Goal: Information Seeking & Learning: Learn about a topic

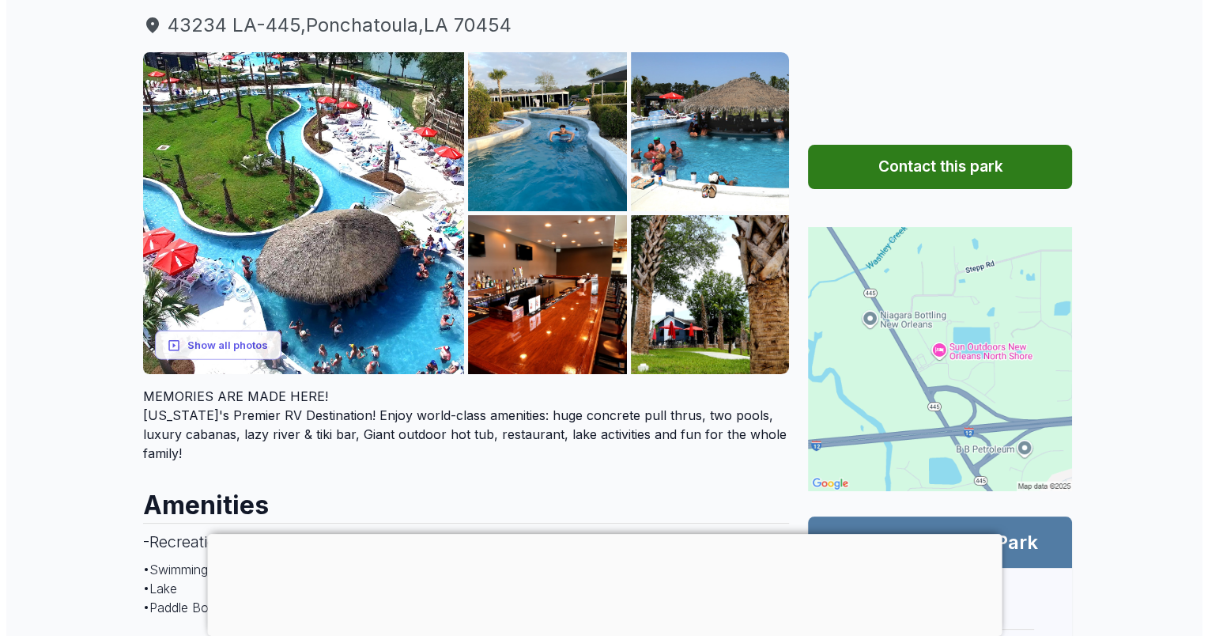
scroll to position [196, 0]
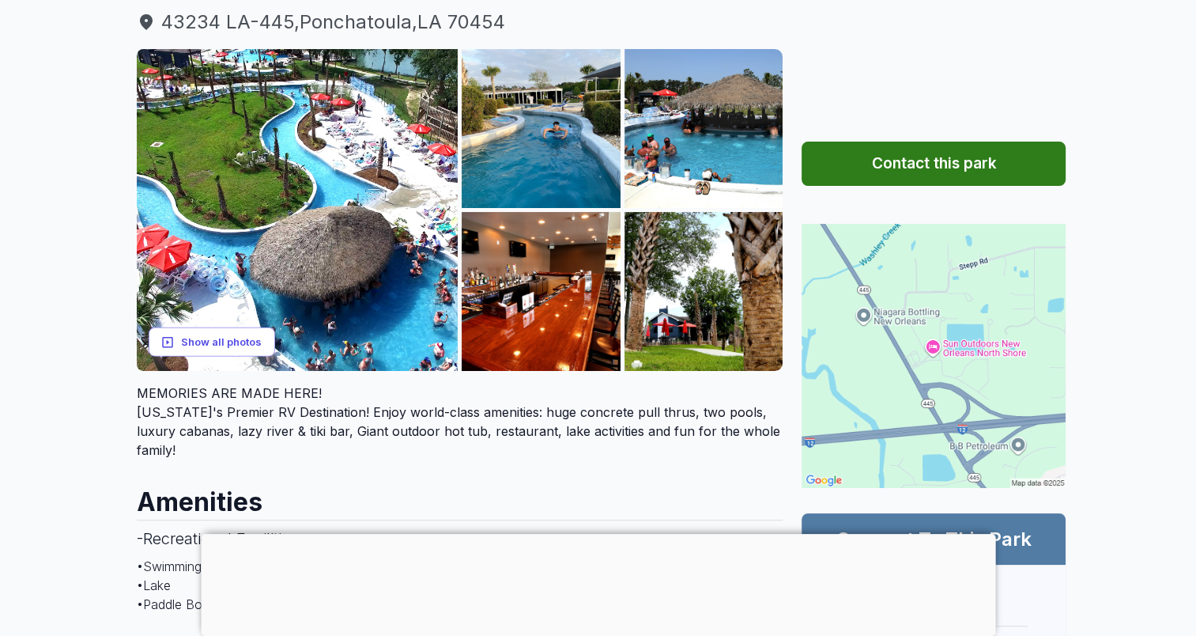
click at [216, 345] on button "Show all photos" at bounding box center [212, 341] width 126 height 29
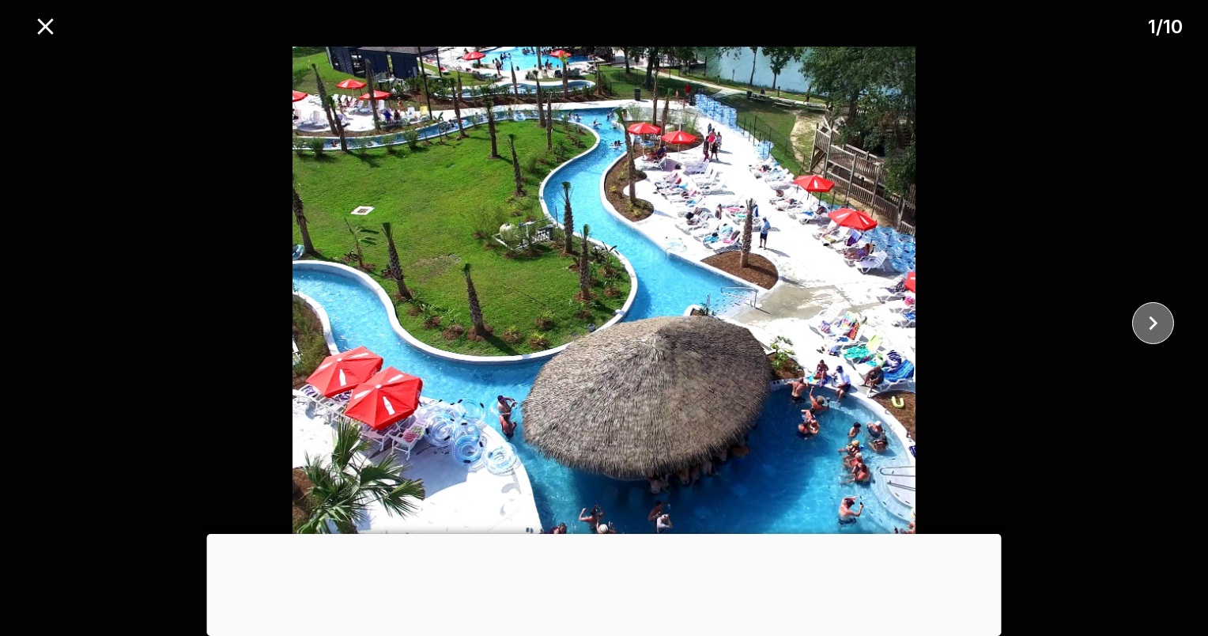
click at [1156, 326] on icon "close" at bounding box center [1153, 323] width 28 height 28
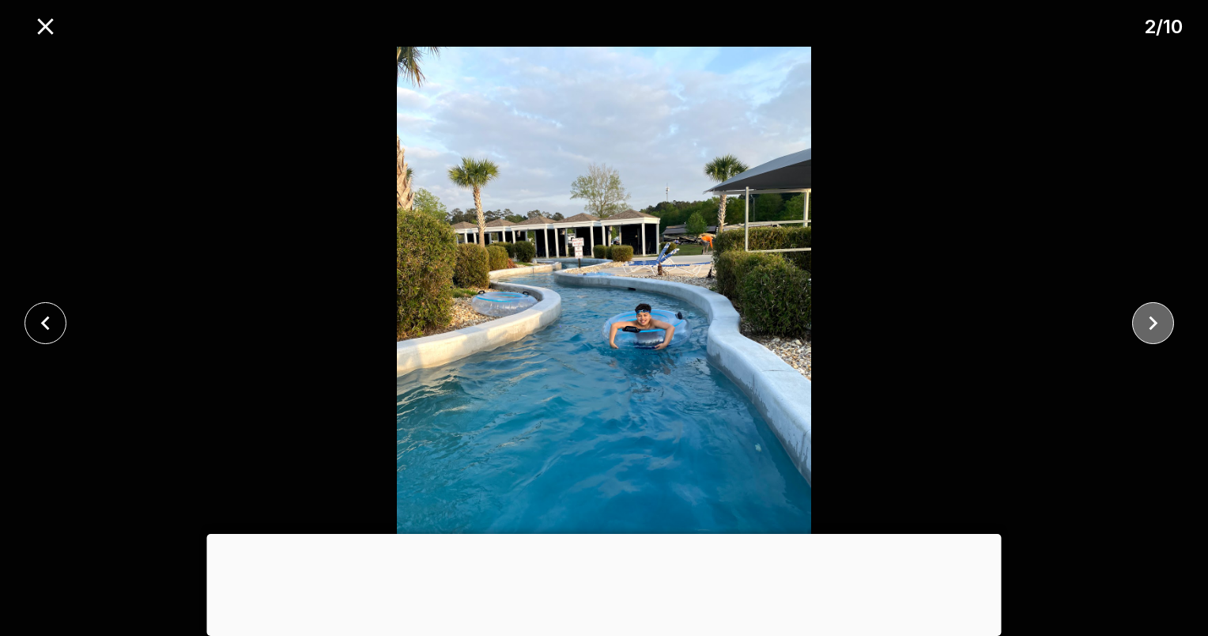
click at [1155, 326] on icon "close" at bounding box center [1153, 323] width 28 height 28
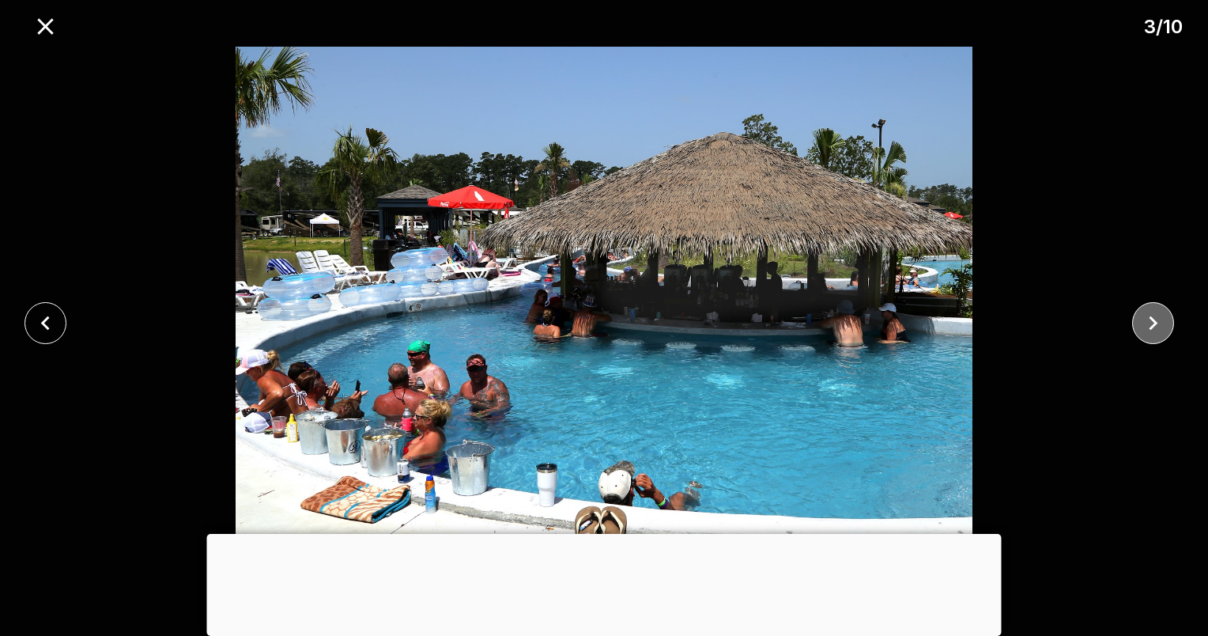
click at [1157, 330] on icon "close" at bounding box center [1153, 323] width 28 height 28
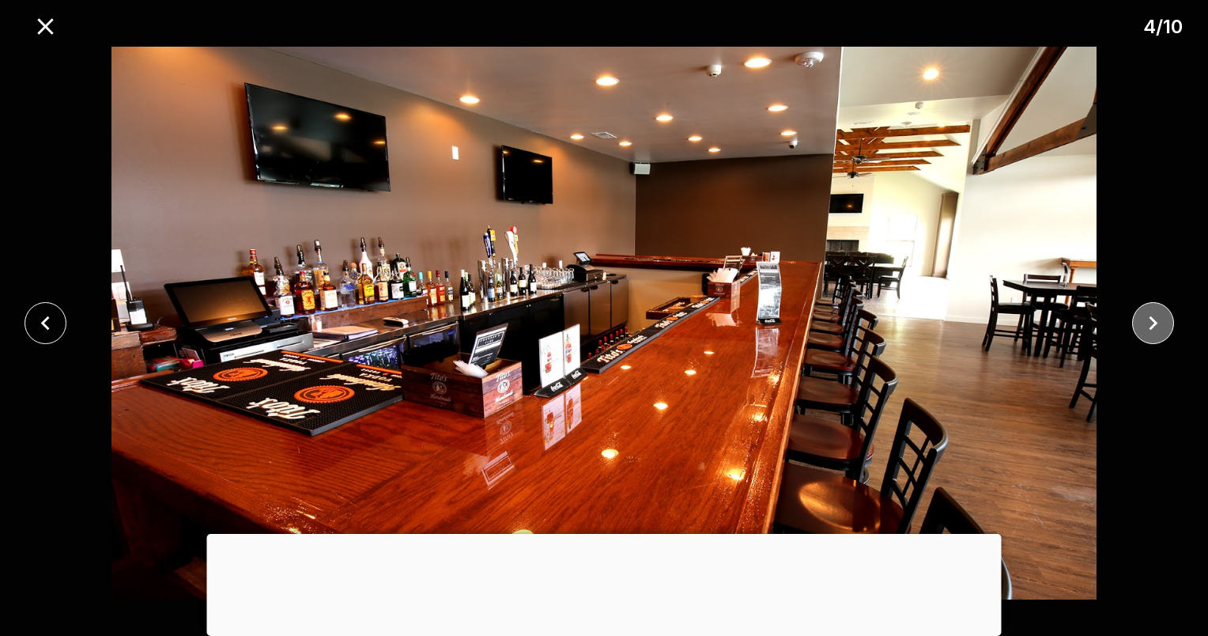
click at [1157, 330] on icon "close" at bounding box center [1153, 323] width 28 height 28
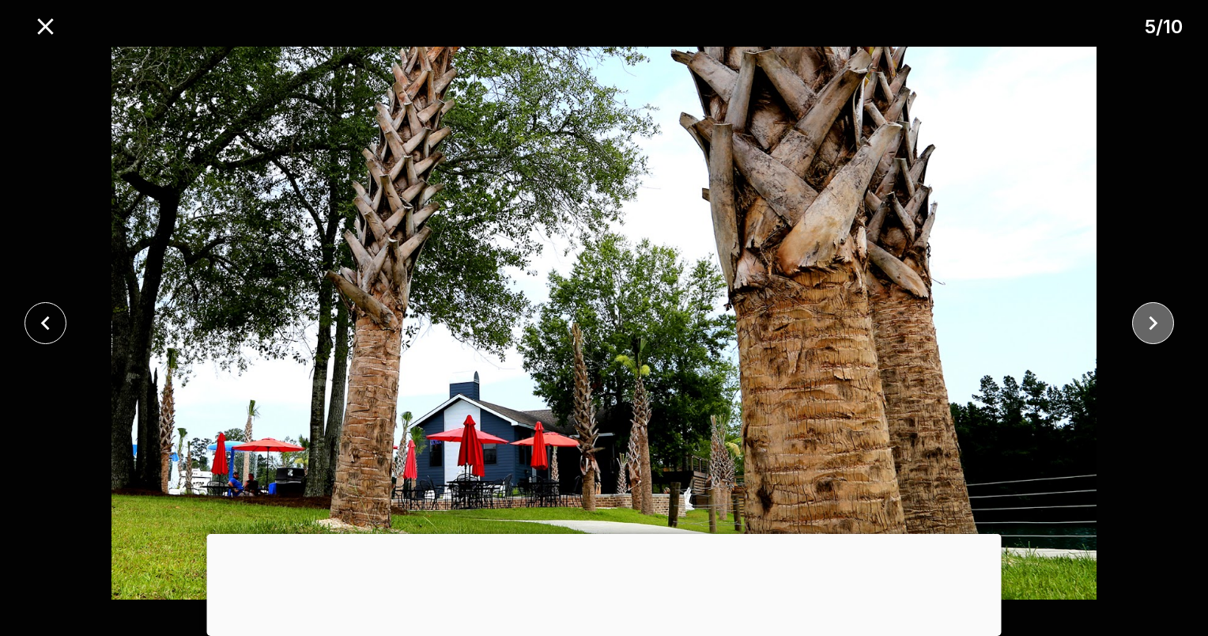
click at [1157, 330] on icon "close" at bounding box center [1153, 323] width 28 height 28
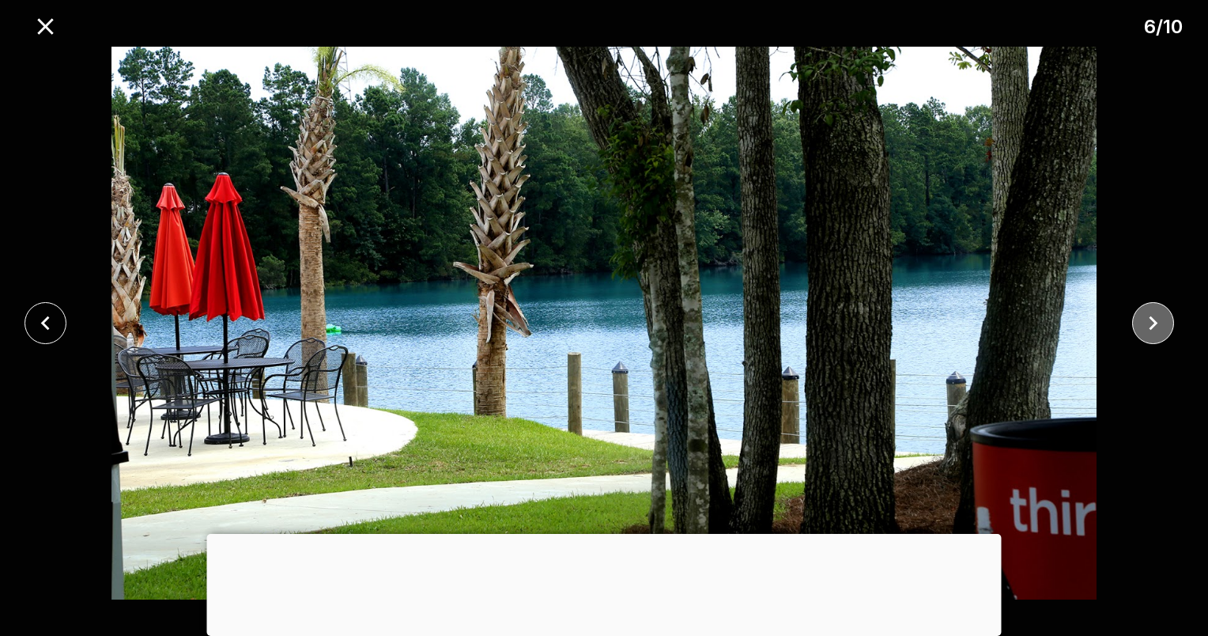
click at [1157, 330] on icon "close" at bounding box center [1153, 323] width 28 height 28
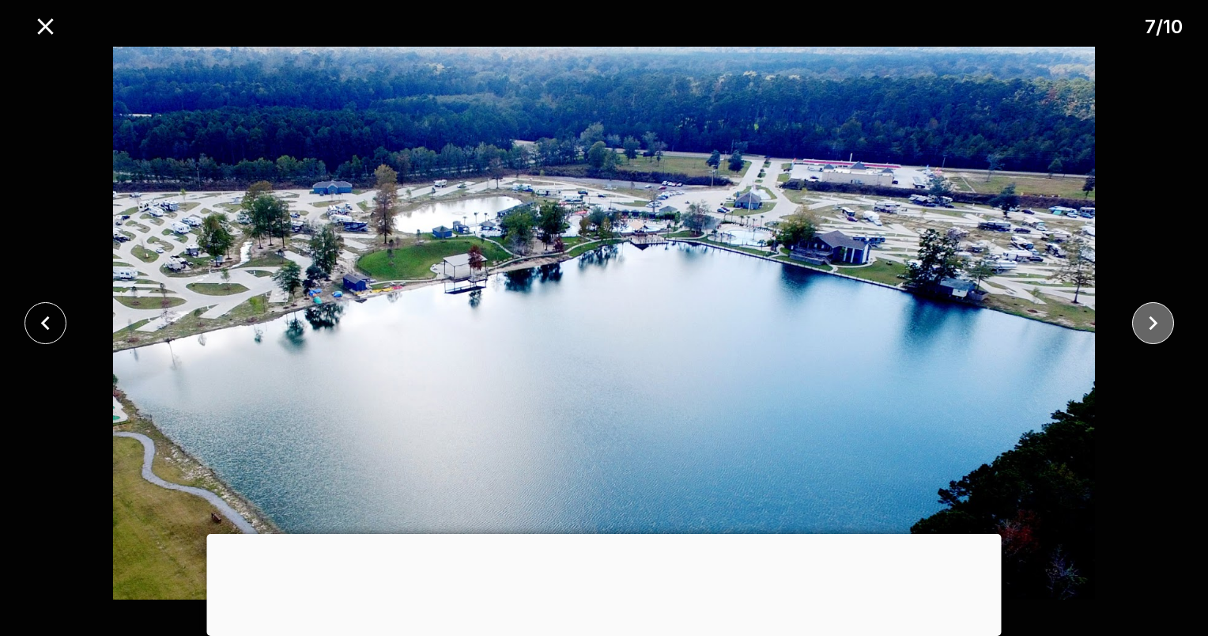
click at [1157, 330] on icon "close" at bounding box center [1153, 323] width 28 height 28
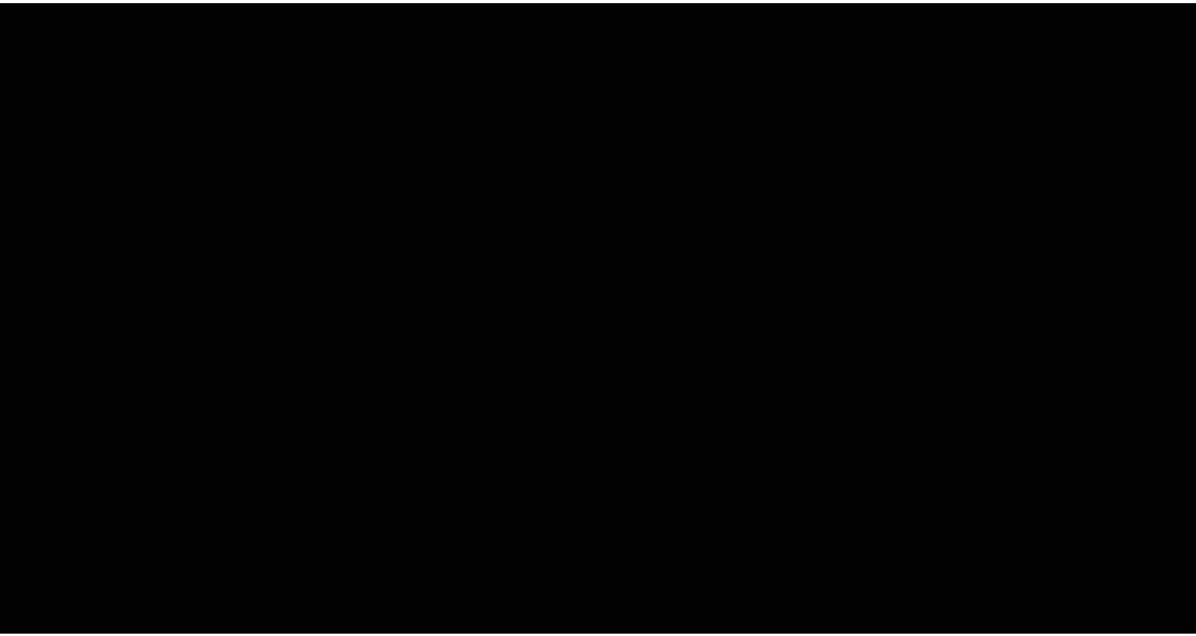
scroll to position [195, 0]
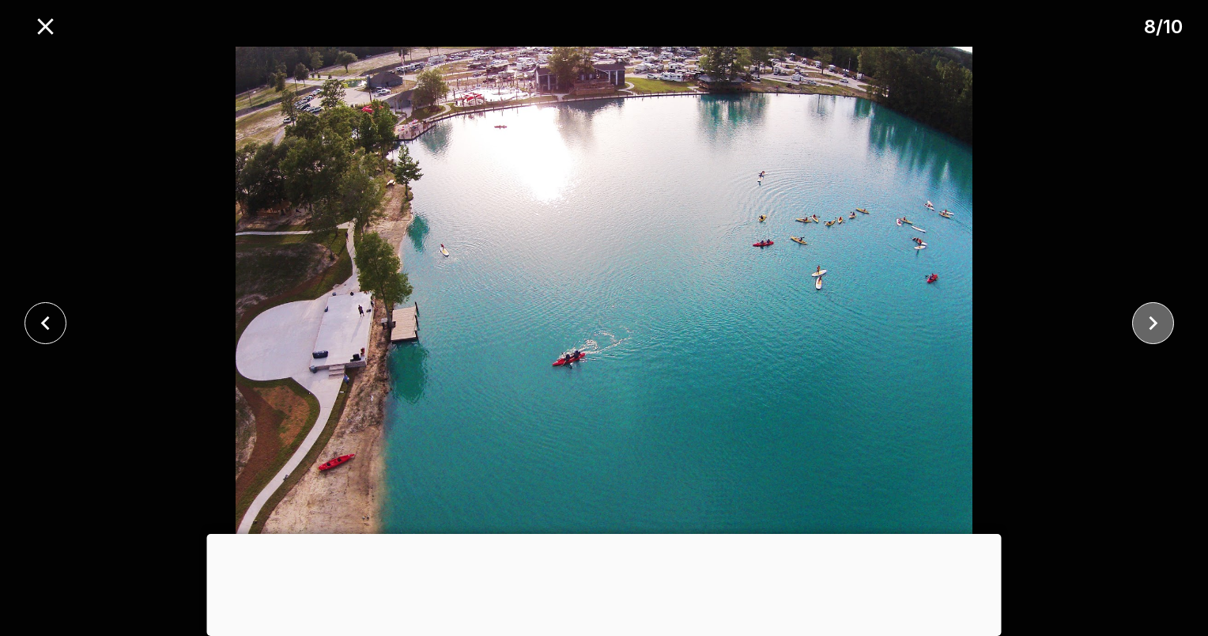
click at [1161, 330] on icon "close" at bounding box center [1153, 323] width 28 height 28
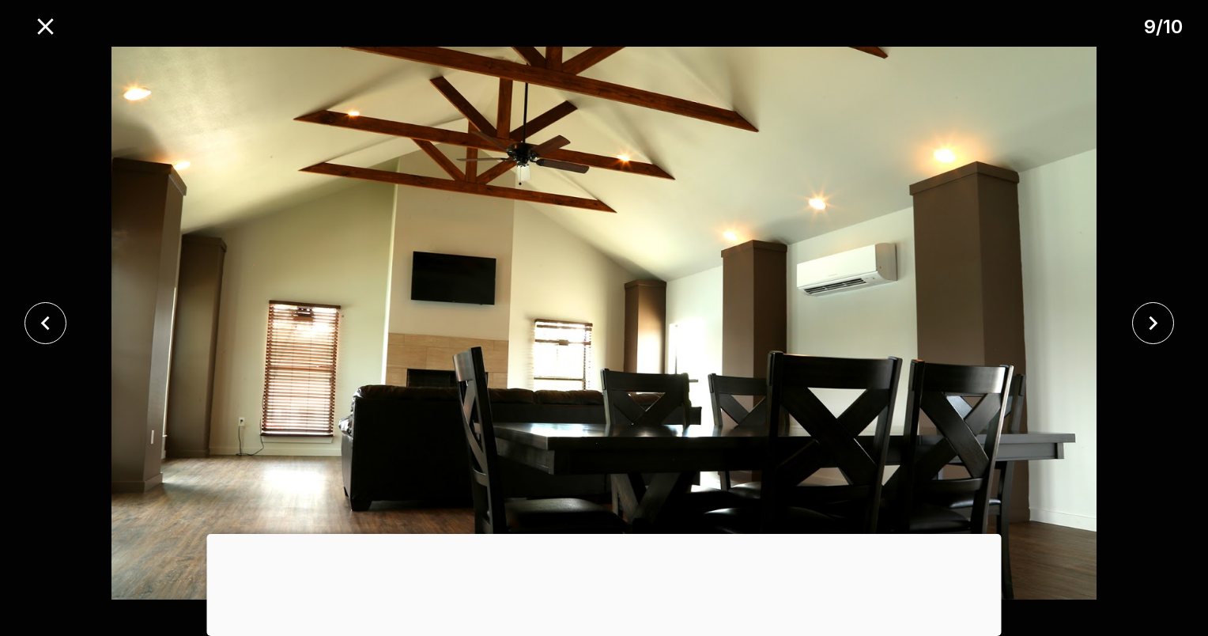
click at [602, 534] on div at bounding box center [604, 534] width 794 height 0
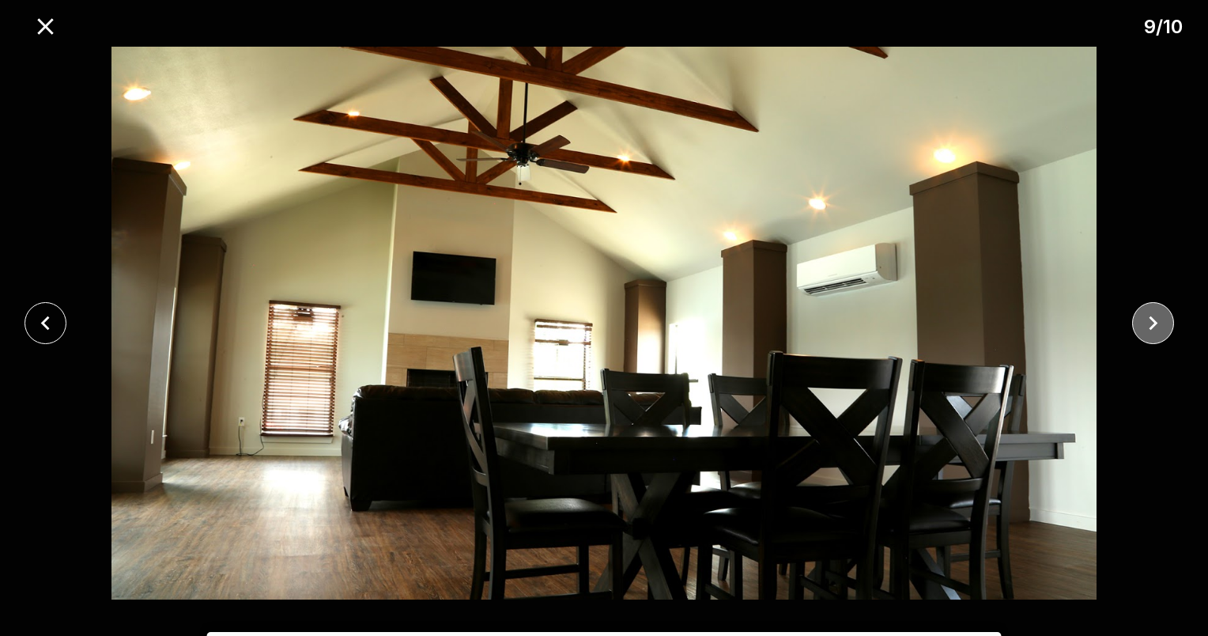
click at [1154, 332] on icon "close" at bounding box center [1153, 323] width 28 height 28
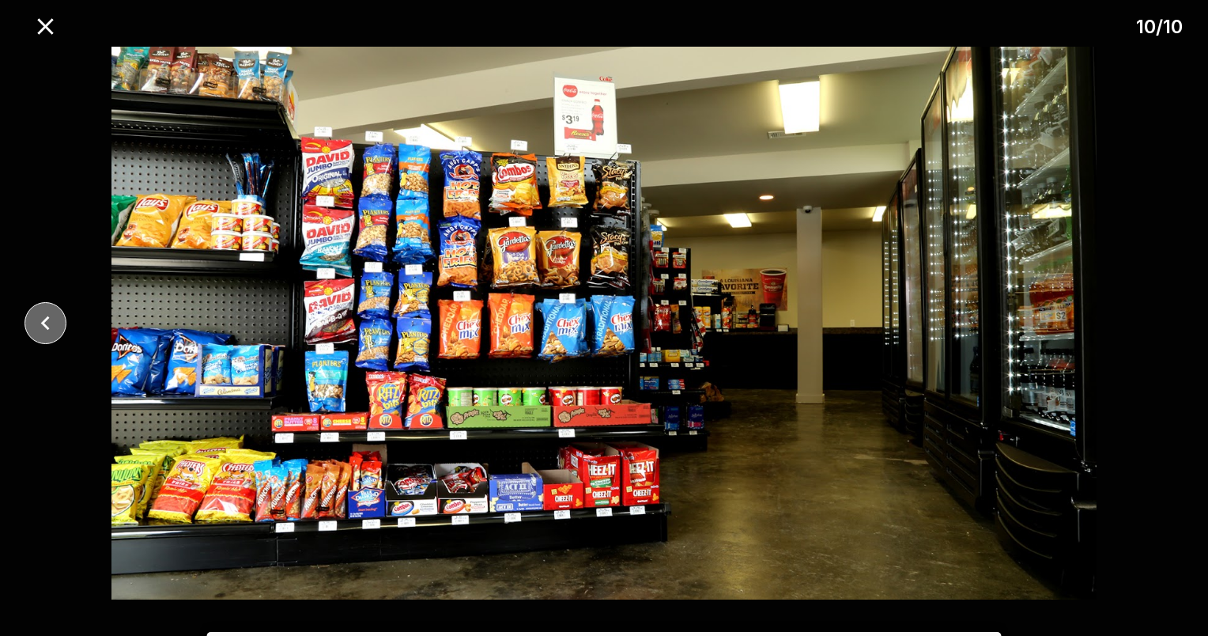
click at [42, 330] on icon "close" at bounding box center [46, 323] width 28 height 28
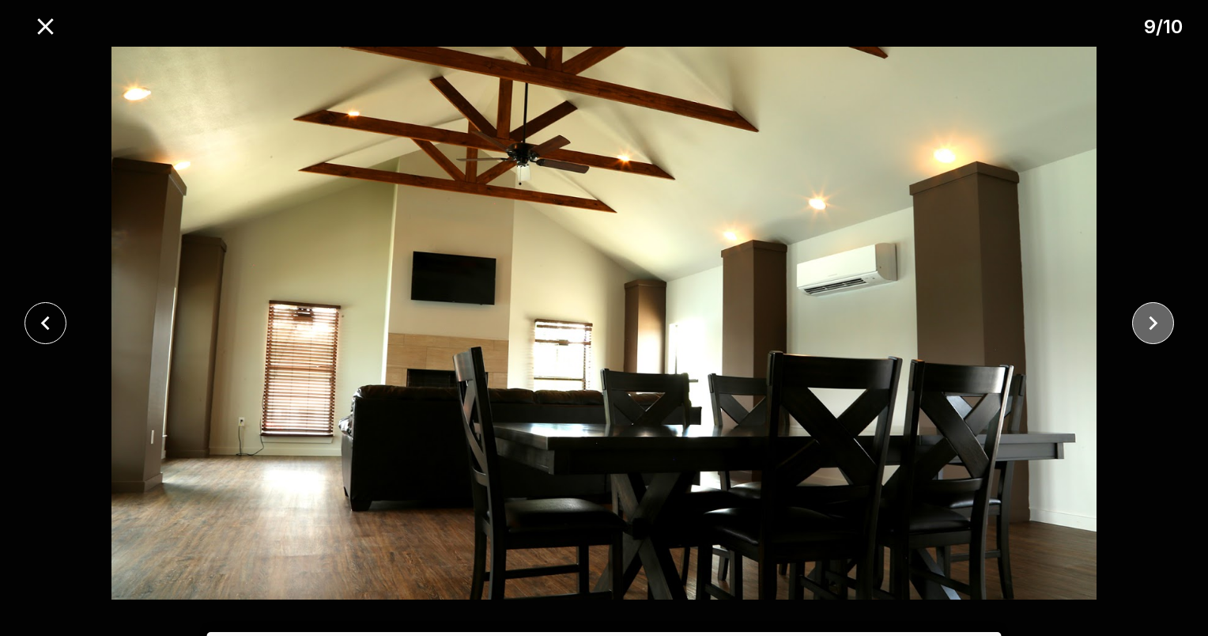
click at [1151, 320] on icon "close" at bounding box center [1153, 323] width 28 height 28
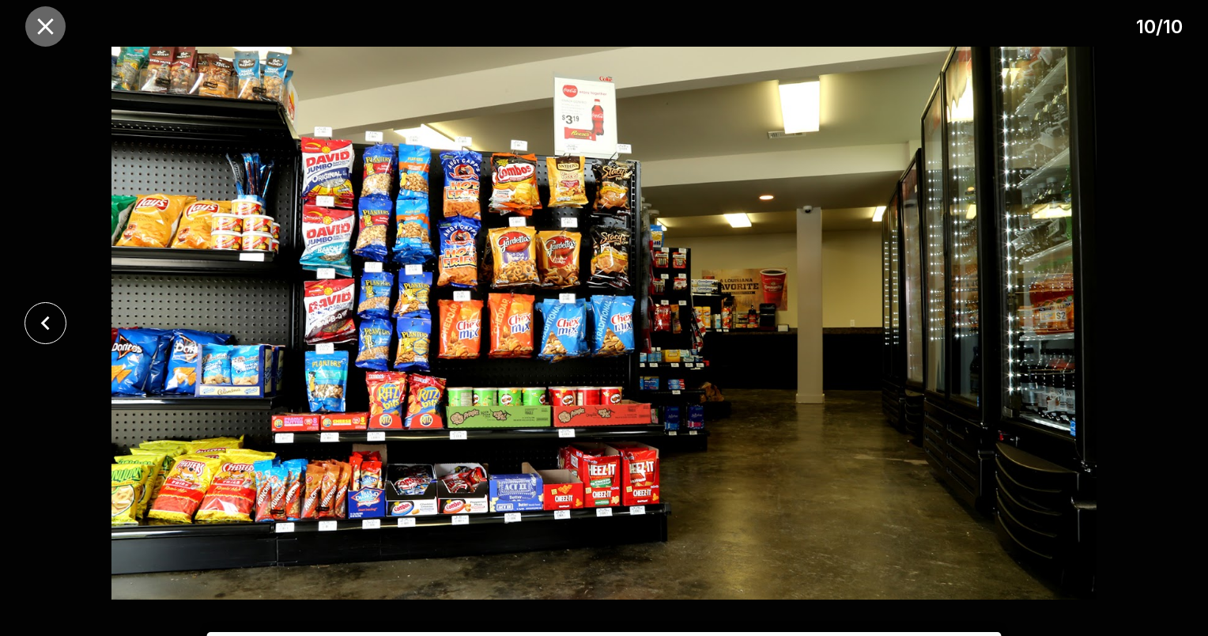
click at [41, 12] on button "close" at bounding box center [45, 26] width 40 height 40
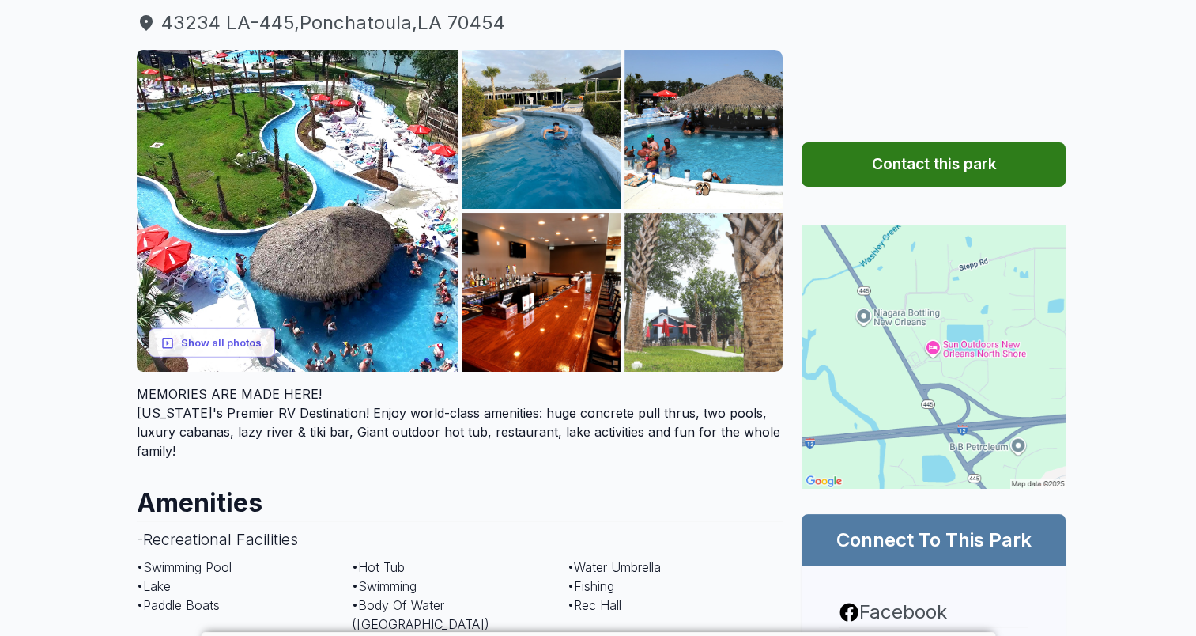
click at [708, 302] on img at bounding box center [703, 292] width 159 height 159
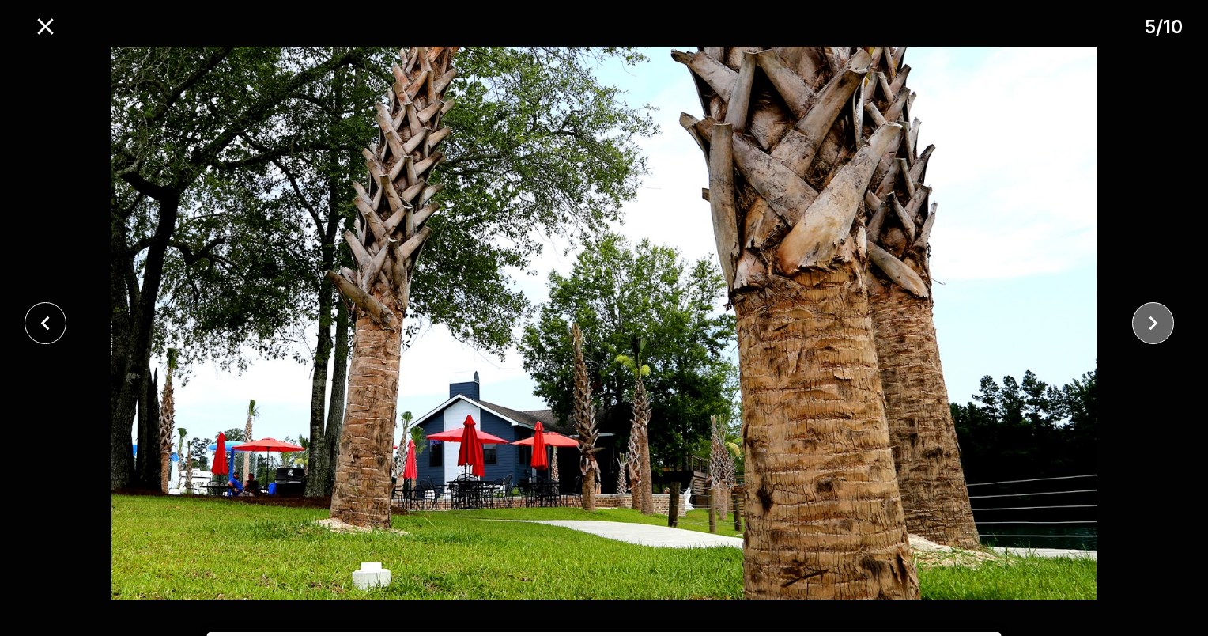
click at [1160, 333] on icon "close" at bounding box center [1153, 323] width 28 height 28
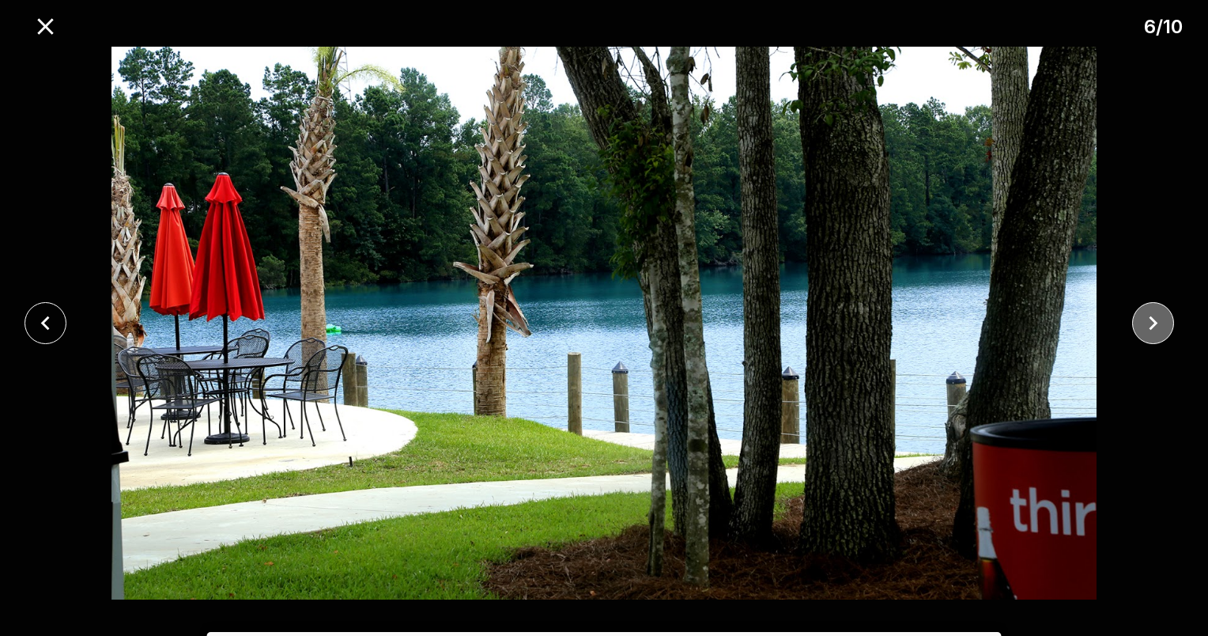
click at [1160, 335] on icon "close" at bounding box center [1153, 323] width 28 height 28
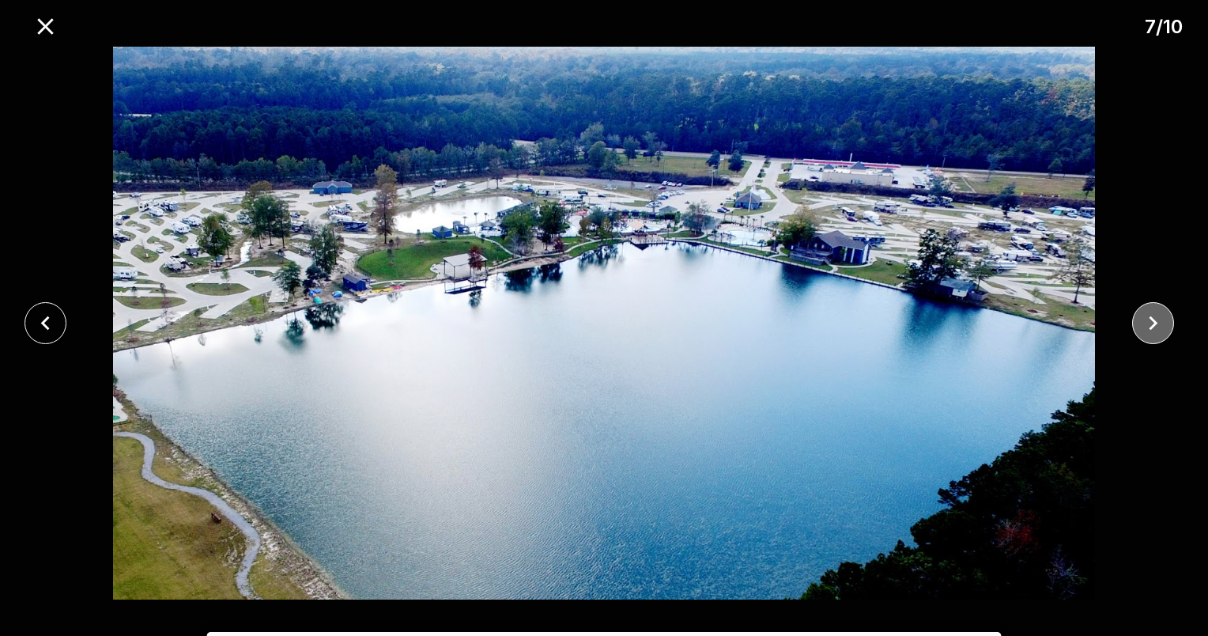
click at [1160, 336] on icon "close" at bounding box center [1153, 323] width 28 height 28
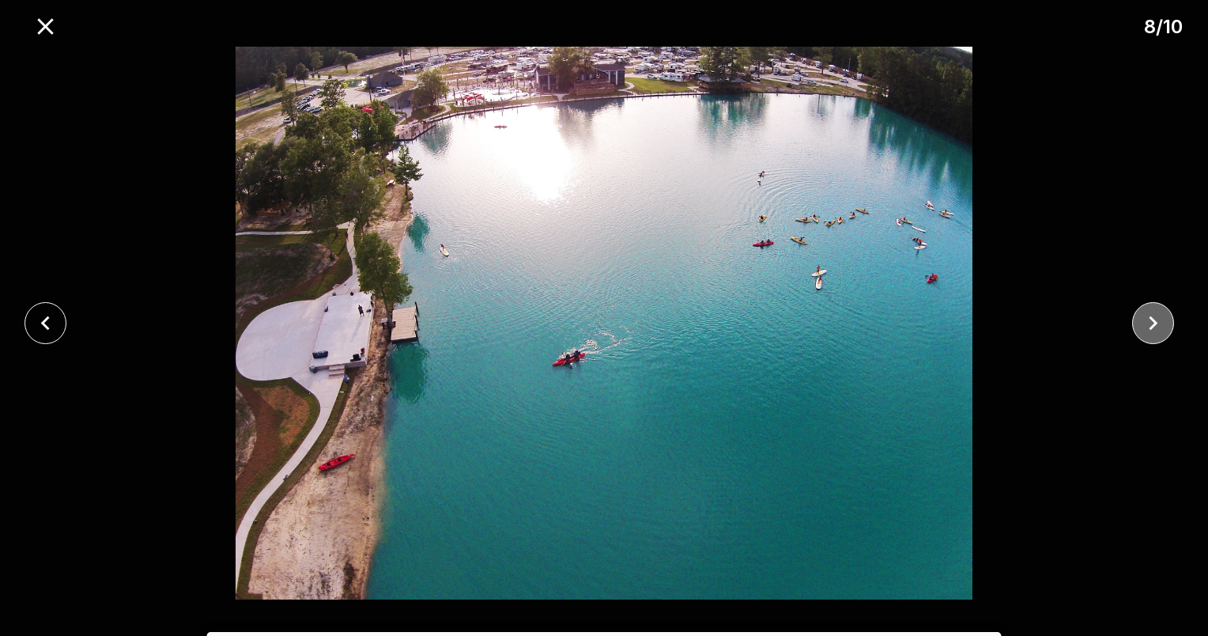
click at [1160, 338] on button "close" at bounding box center [1153, 323] width 42 height 42
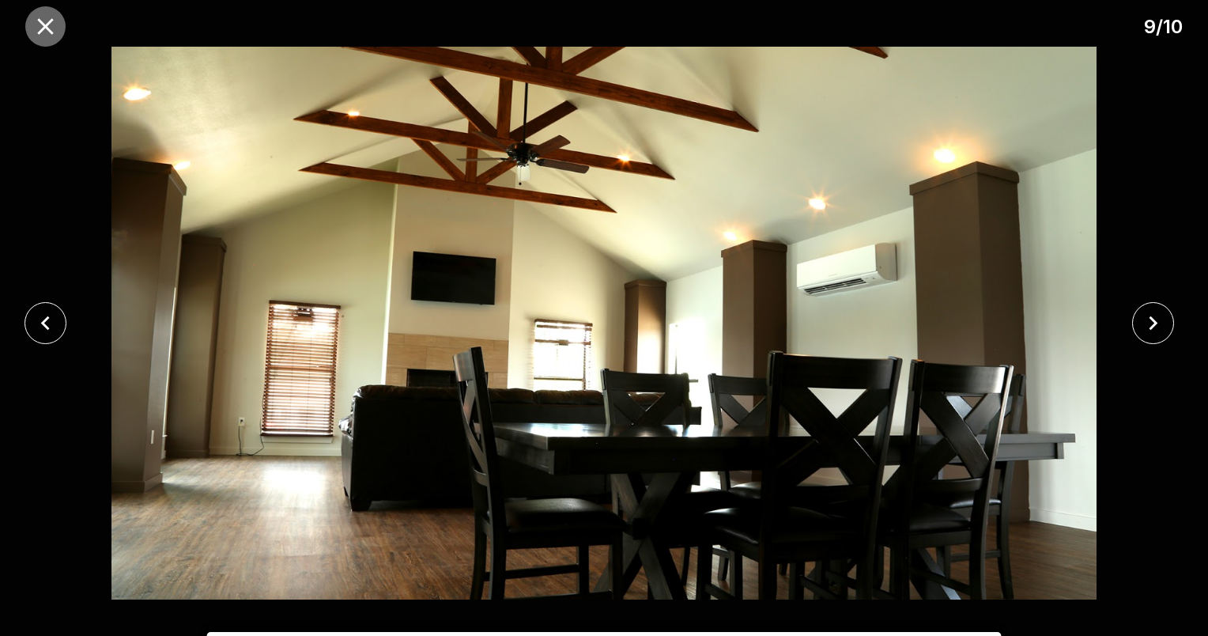
click at [46, 21] on icon "close" at bounding box center [46, 27] width 28 height 28
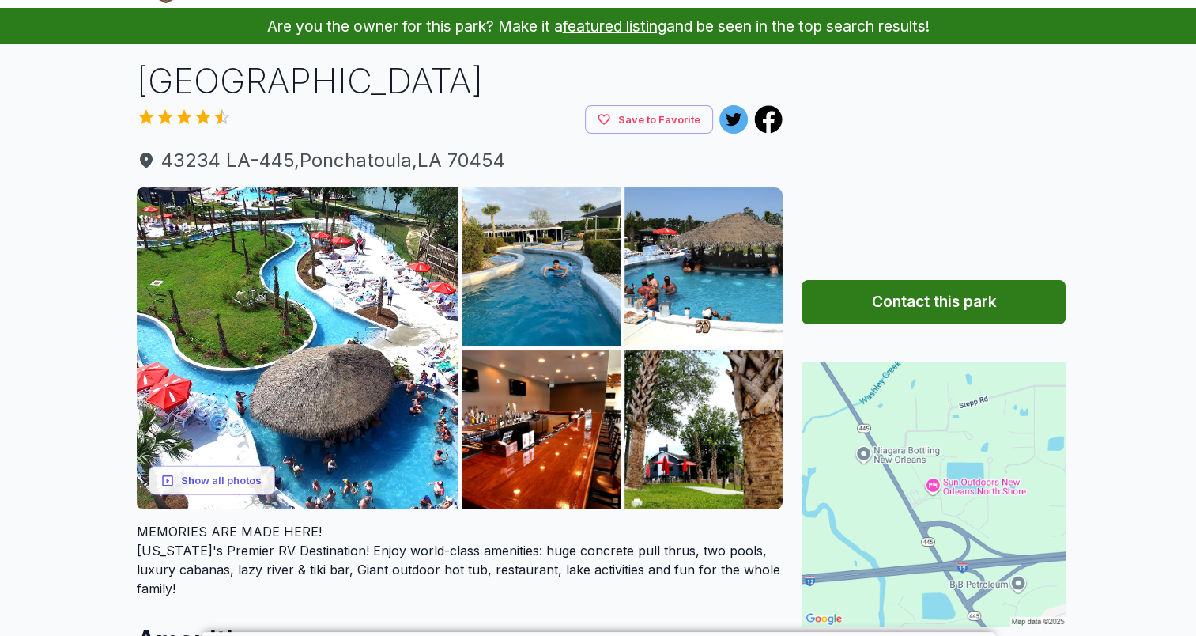
scroll to position [0, 0]
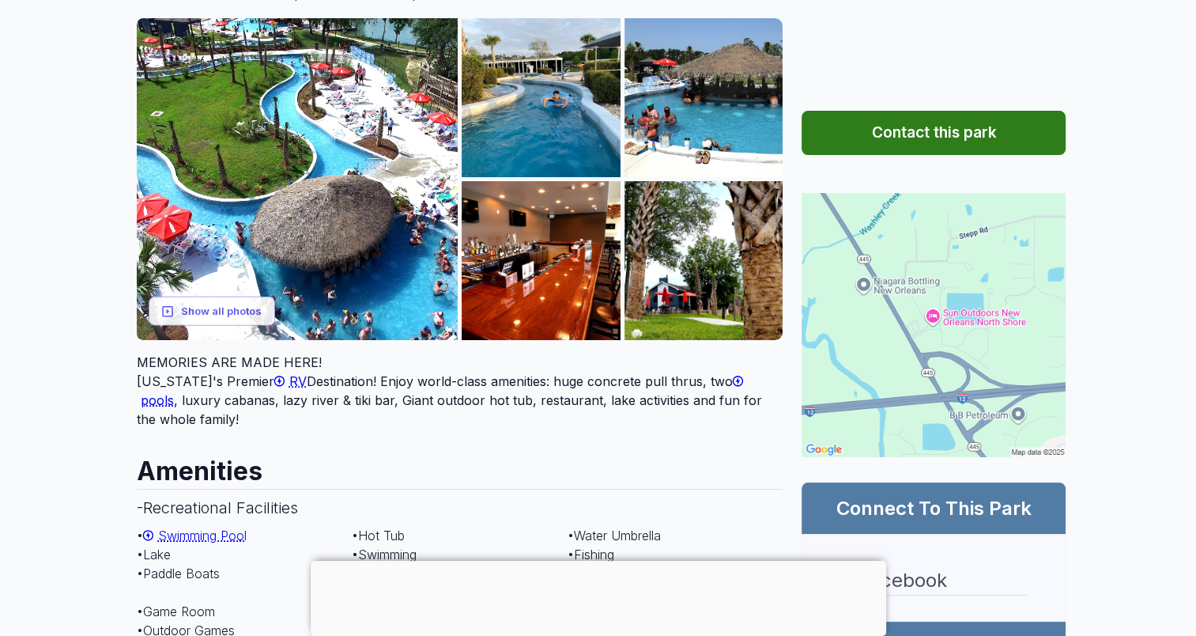
scroll to position [228, 0]
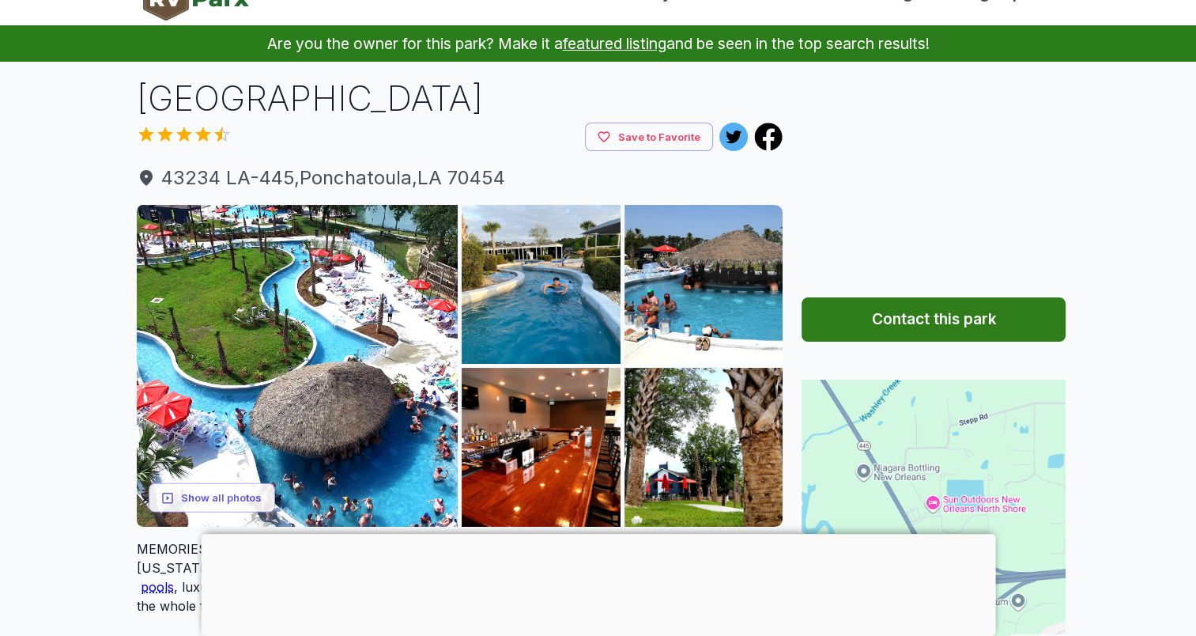
scroll to position [41, 0]
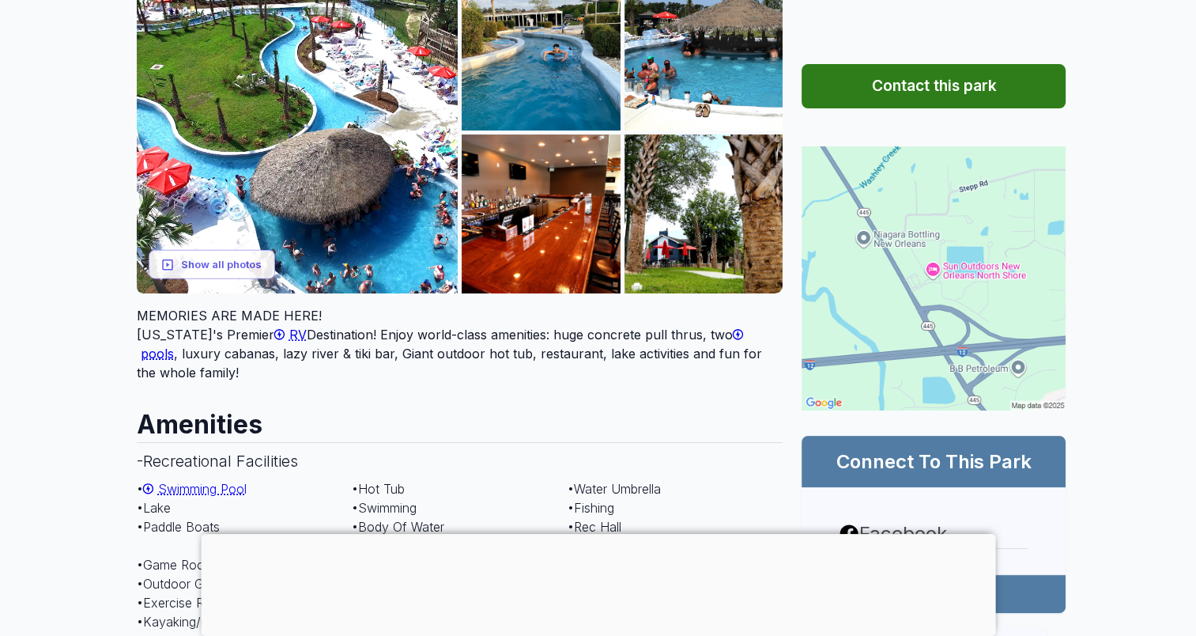
scroll to position [0, 0]
